Goal: Transaction & Acquisition: Download file/media

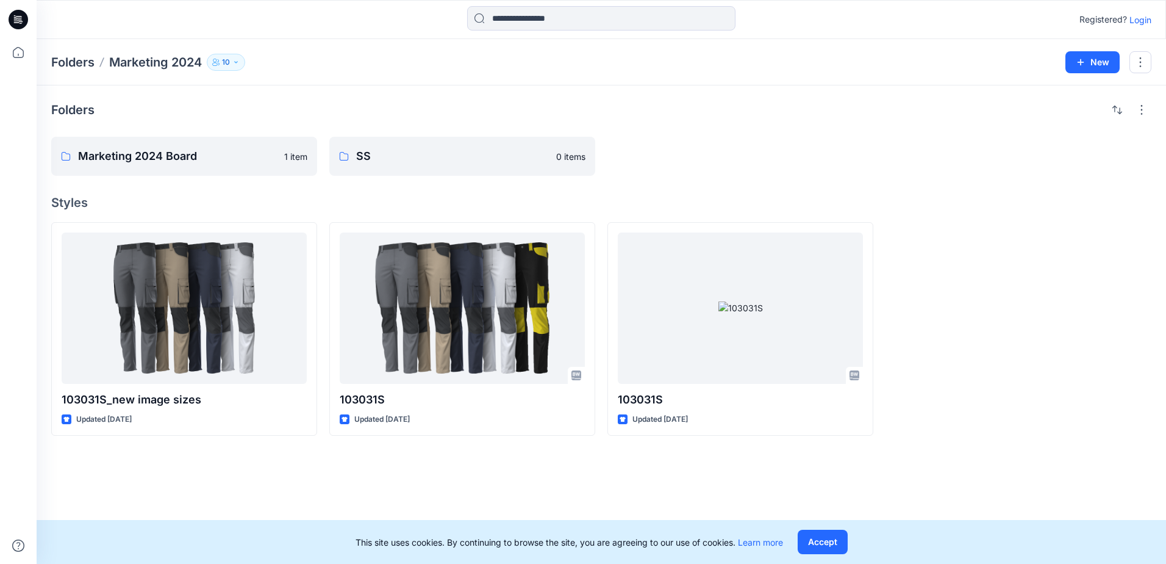
click at [245, 60] on button "10" at bounding box center [226, 62] width 38 height 17
click at [188, 94] on div "Folders Marketing 2024 Board 1 item SS 0 items Styles 103031S_new image sizes U…" at bounding box center [602, 324] width 1130 height 478
click at [18, 60] on icon at bounding box center [18, 52] width 27 height 27
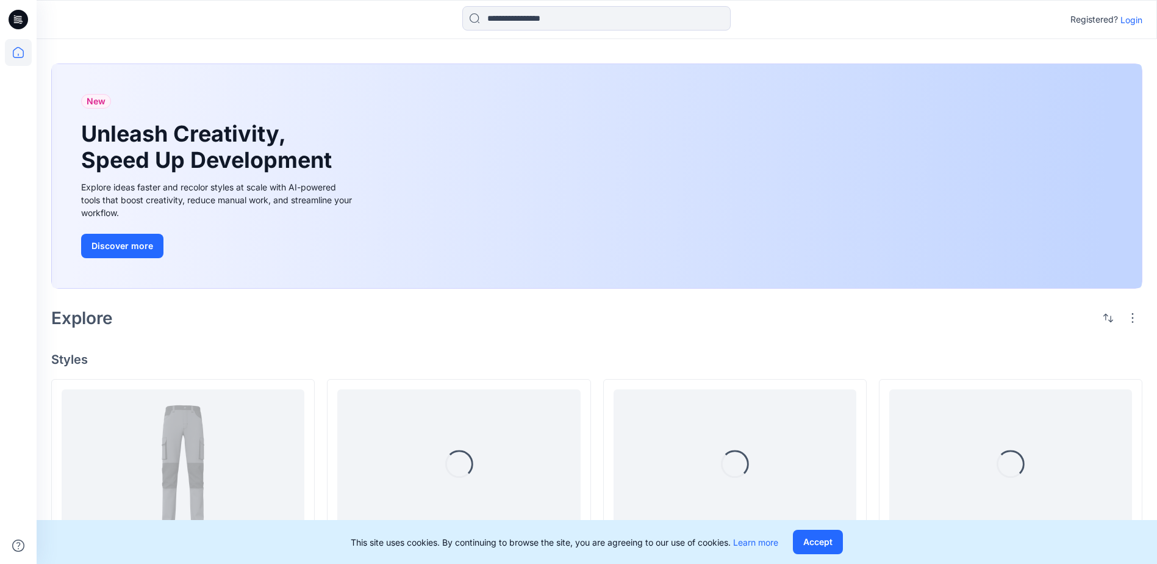
click at [313, 16] on div at bounding box center [177, 19] width 280 height 27
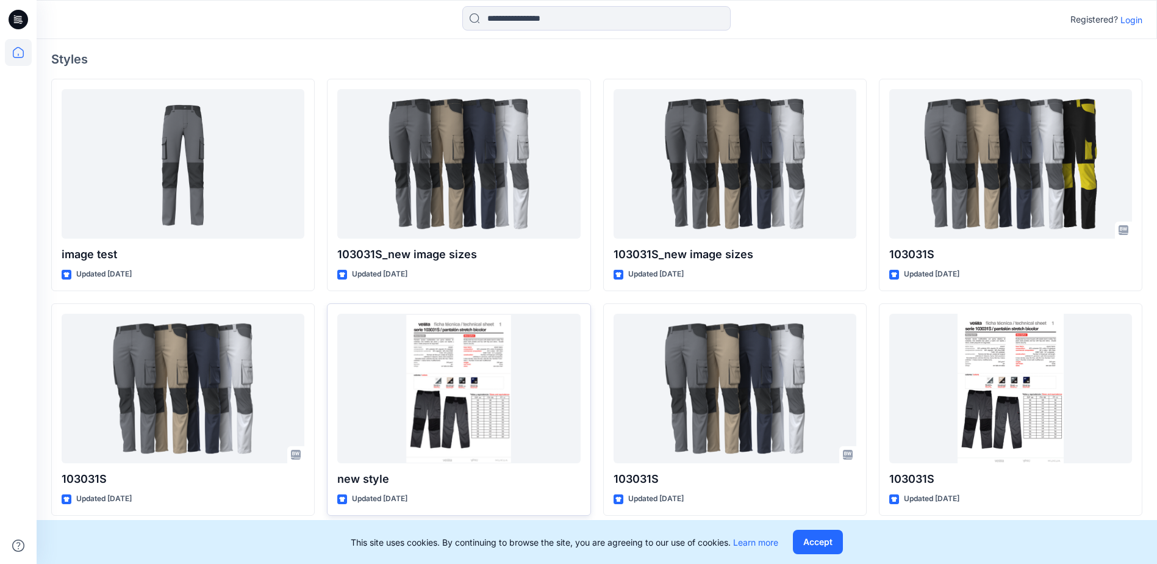
scroll to position [305, 0]
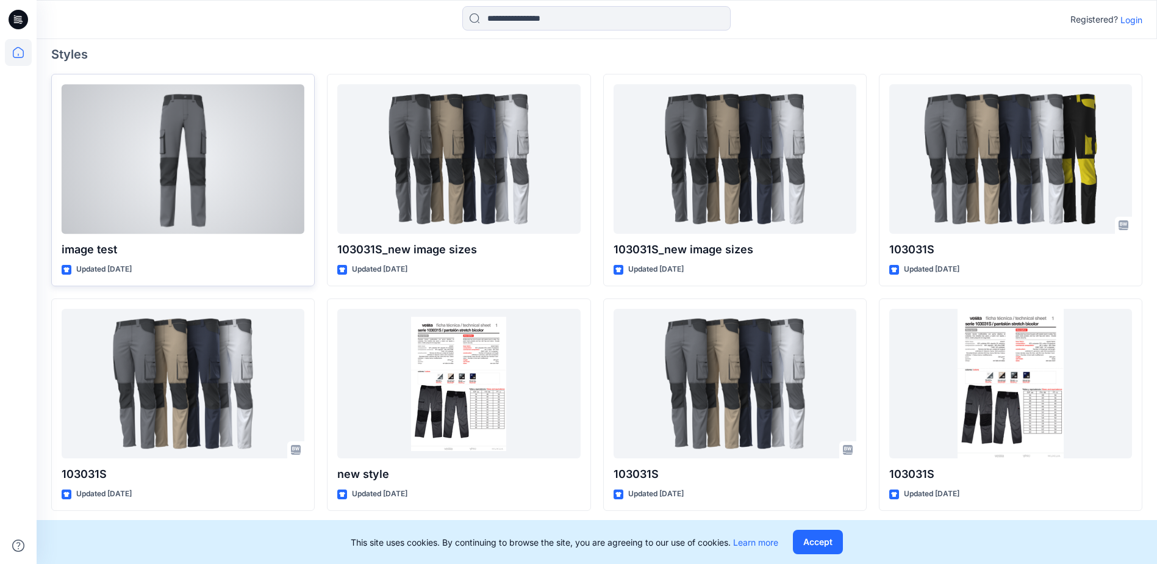
click at [276, 202] on div at bounding box center [183, 158] width 243 height 149
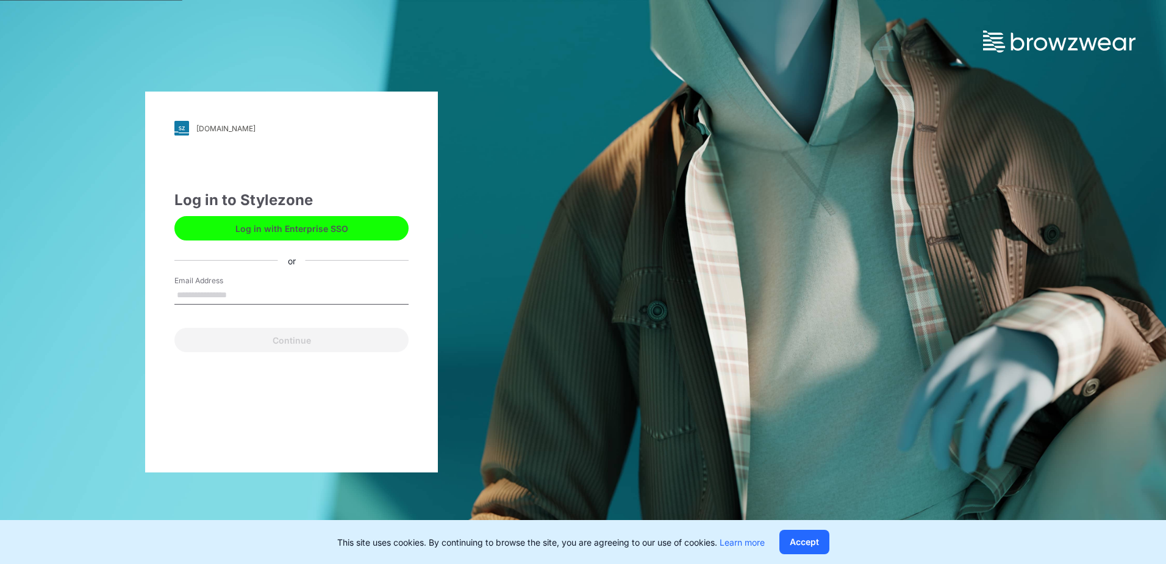
click at [360, 233] on button "Log in with Enterprise SSO" at bounding box center [291, 228] width 234 height 24
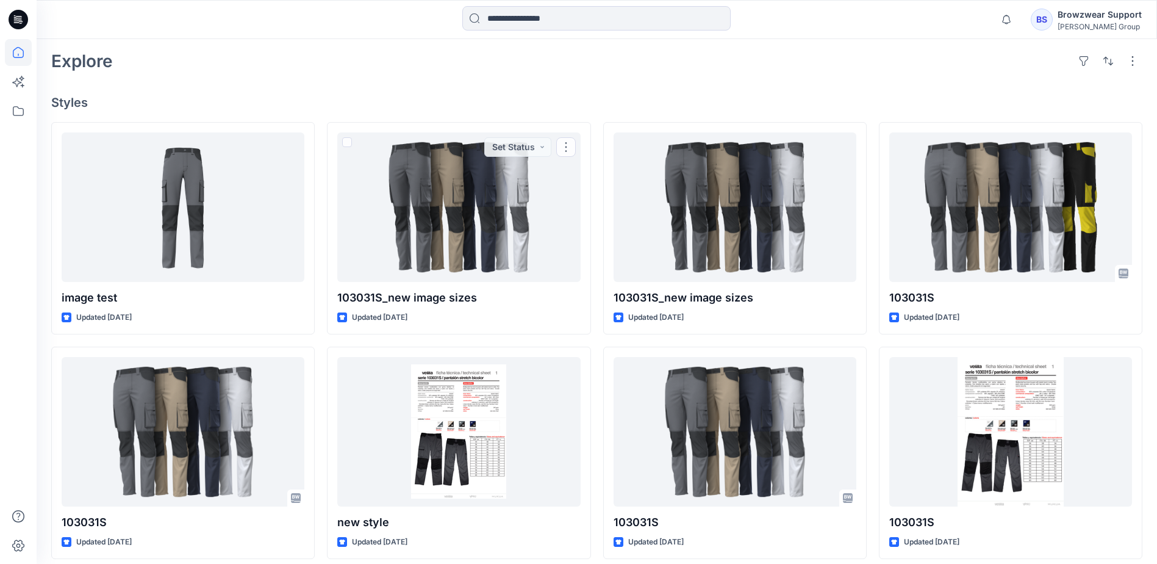
scroll to position [305, 0]
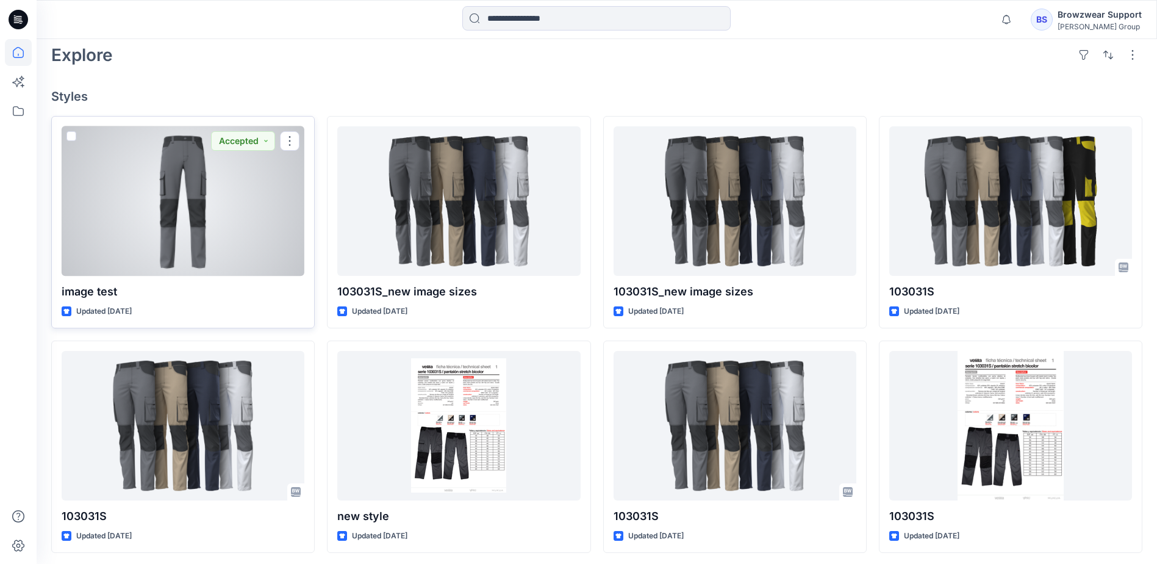
click at [276, 229] on div at bounding box center [183, 200] width 243 height 149
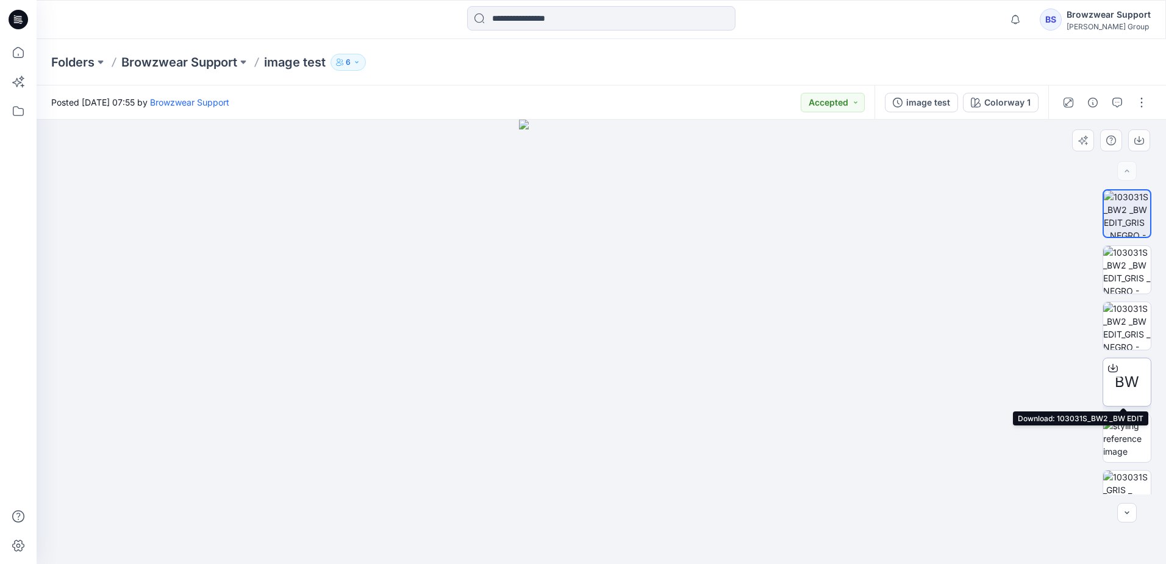
click at [1111, 368] on icon at bounding box center [1113, 366] width 5 height 6
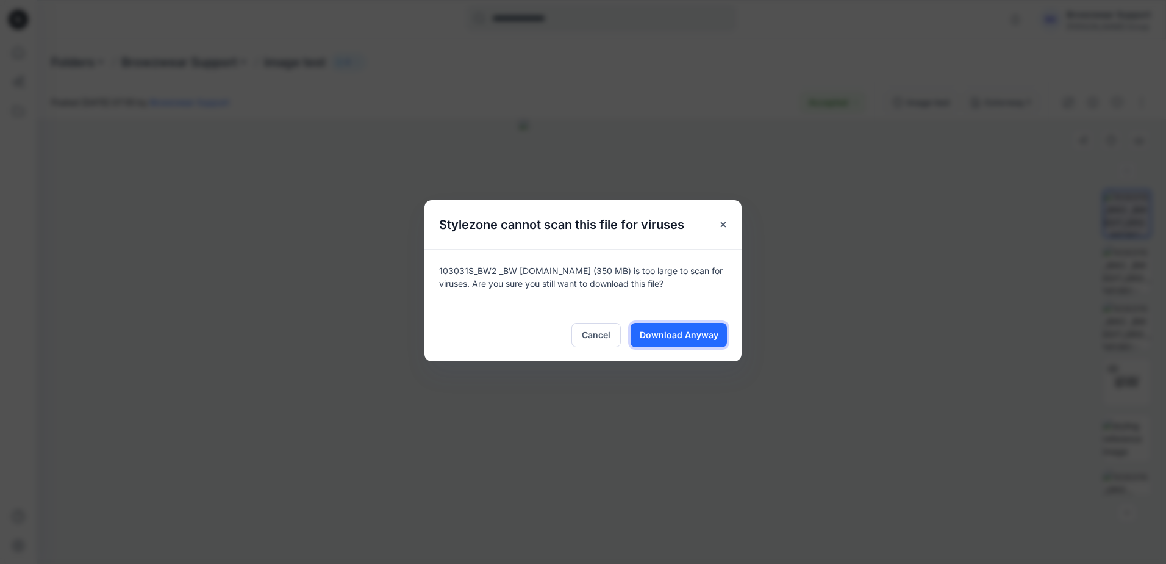
click at [657, 334] on span "Download Anyway" at bounding box center [679, 334] width 79 height 13
